Goal: Information Seeking & Learning: Find specific page/section

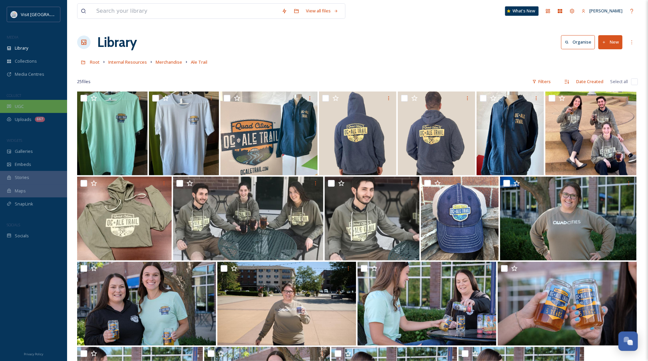
click at [39, 107] on div "UGC" at bounding box center [33, 106] width 67 height 13
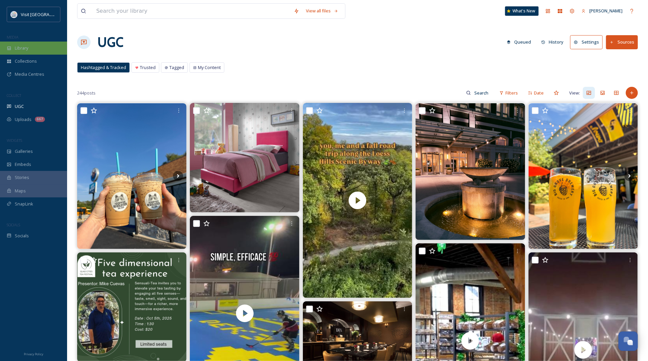
click at [24, 47] on span "Library" at bounding box center [21, 48] width 13 height 6
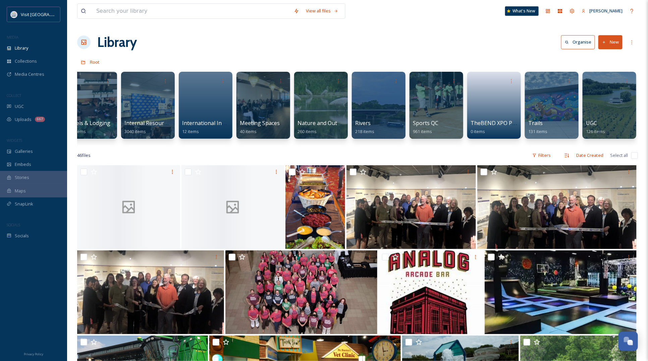
scroll to position [0, 219]
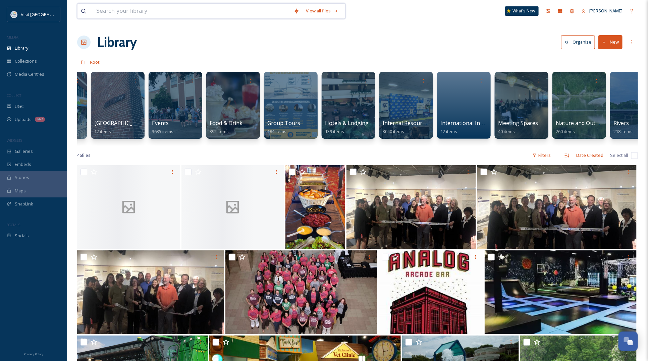
click at [169, 8] on input at bounding box center [192, 11] width 198 height 15
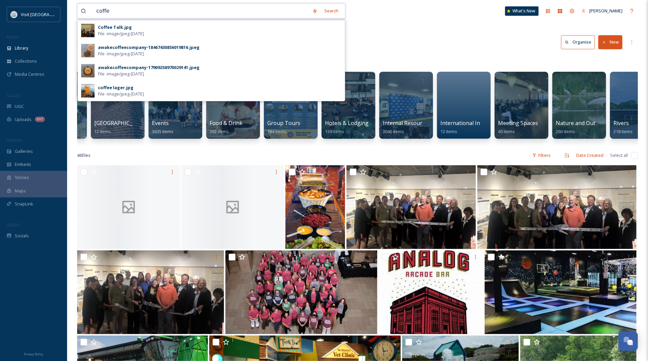
type input "coffee"
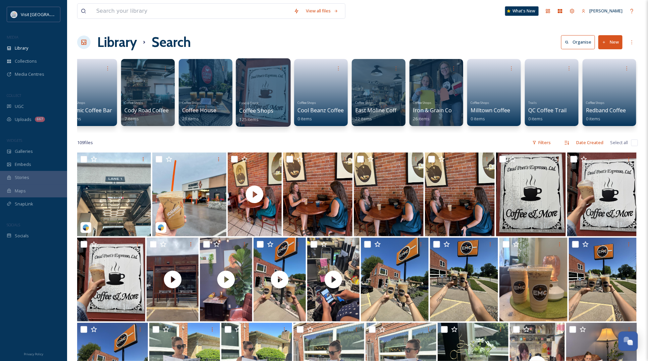
click at [258, 99] on link "Food & Drink Coffee Shops 125 items" at bounding box center [256, 110] width 34 height 23
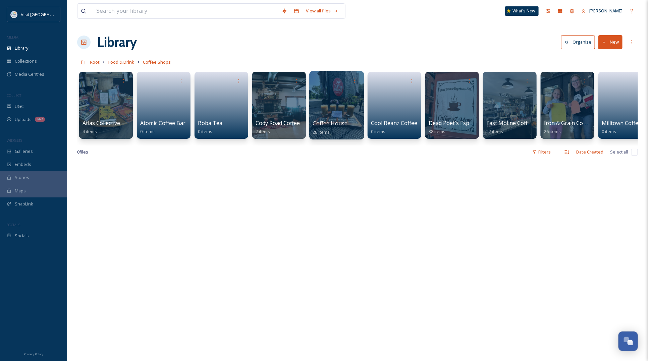
click at [342, 113] on div at bounding box center [336, 105] width 55 height 68
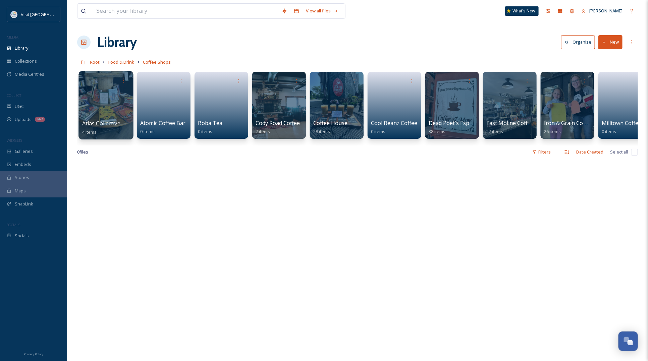
click at [101, 107] on div at bounding box center [105, 105] width 55 height 68
